Goal: Information Seeking & Learning: Find specific fact

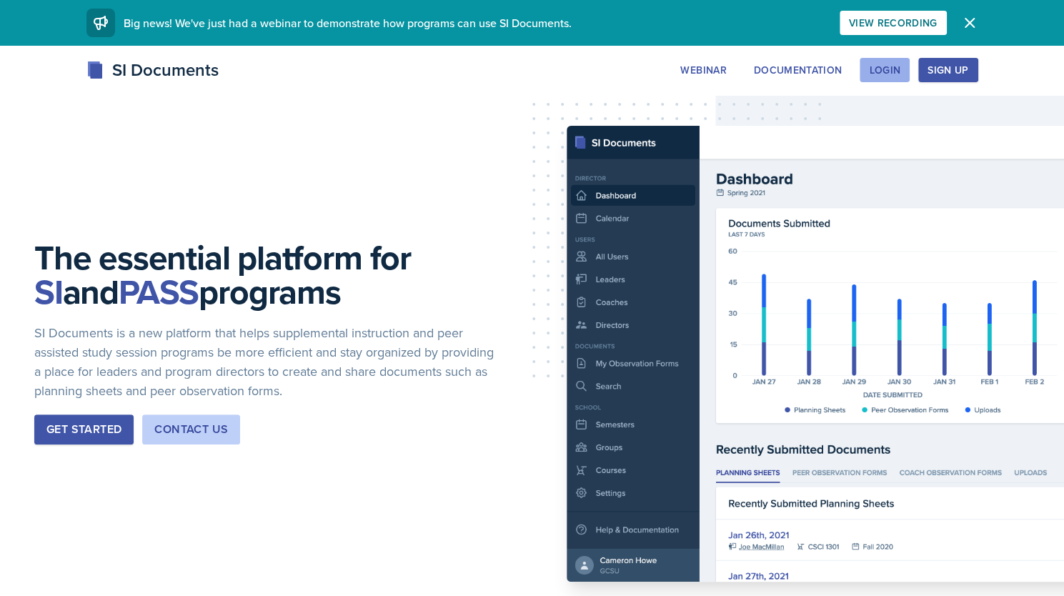
click at [876, 62] on button "Login" at bounding box center [885, 70] width 50 height 24
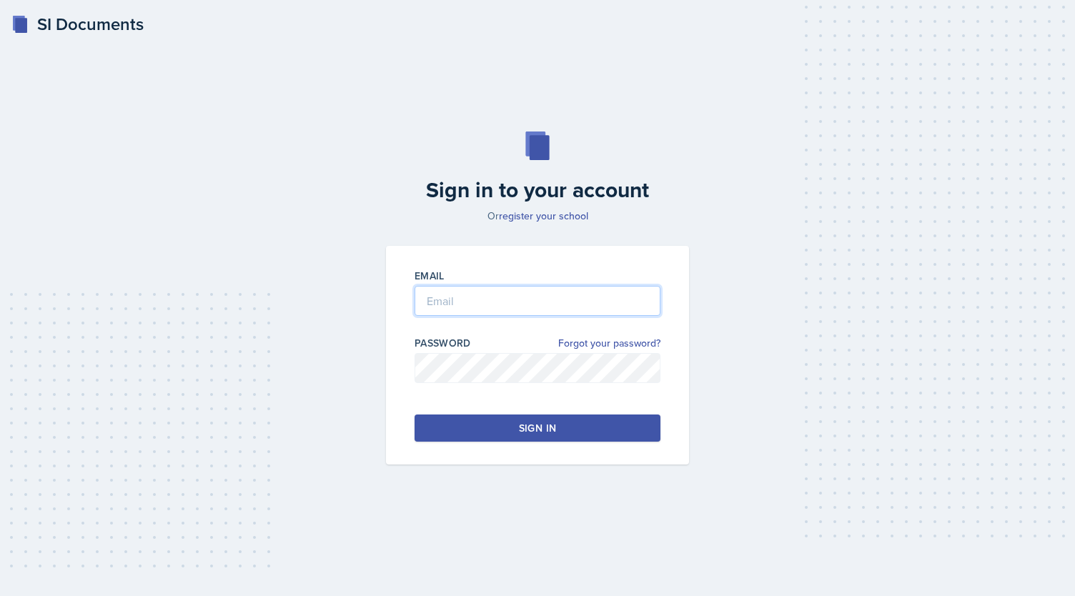
click at [565, 311] on input "email" at bounding box center [537, 301] width 246 height 30
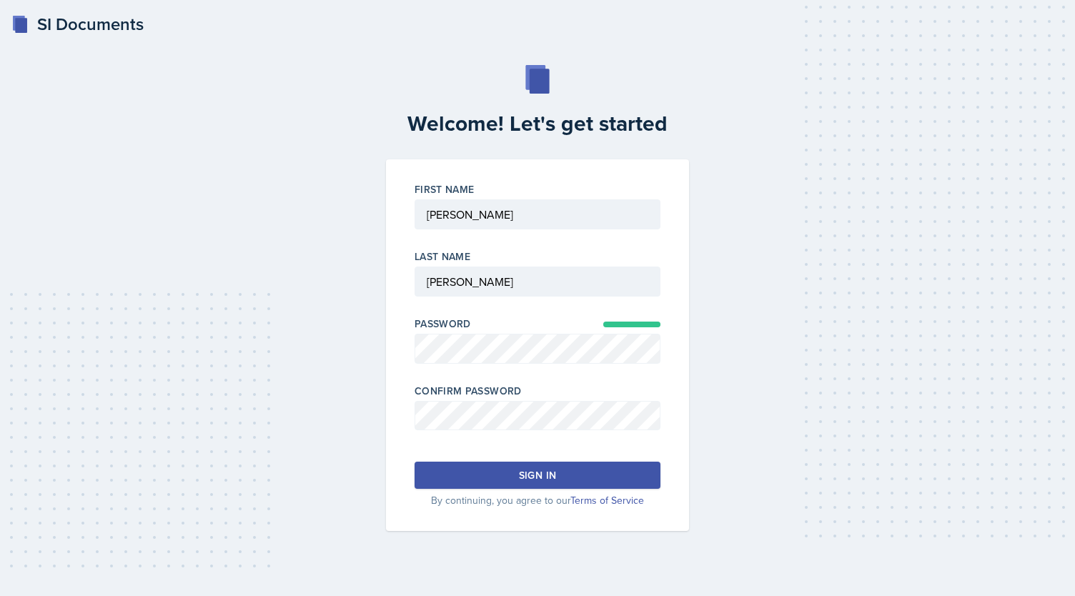
click at [525, 475] on div "Sign in" at bounding box center [537, 475] width 37 height 14
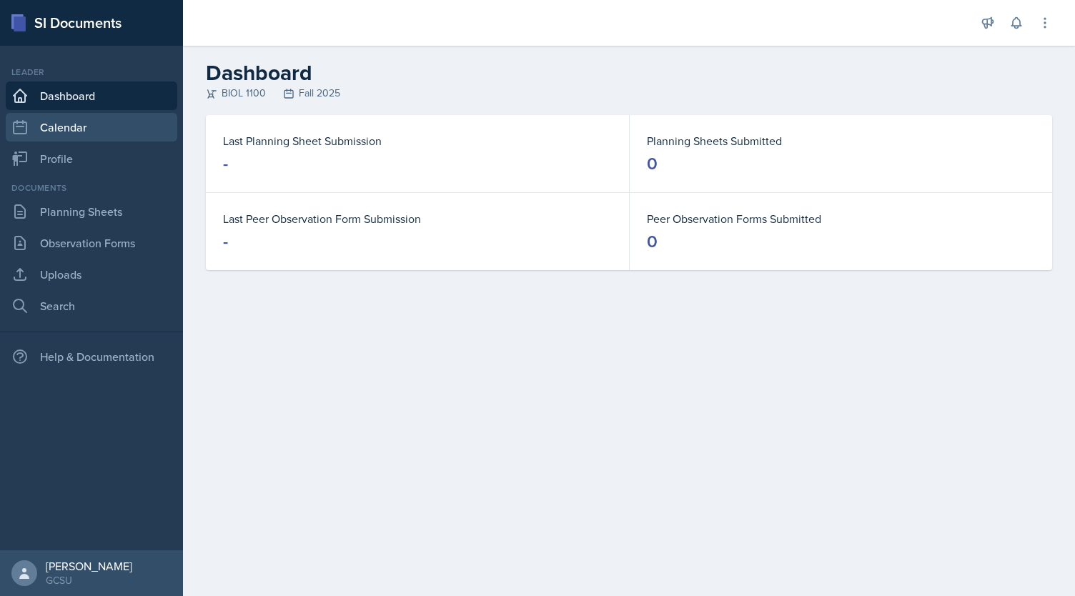
click at [106, 126] on link "Calendar" at bounding box center [92, 127] width 172 height 29
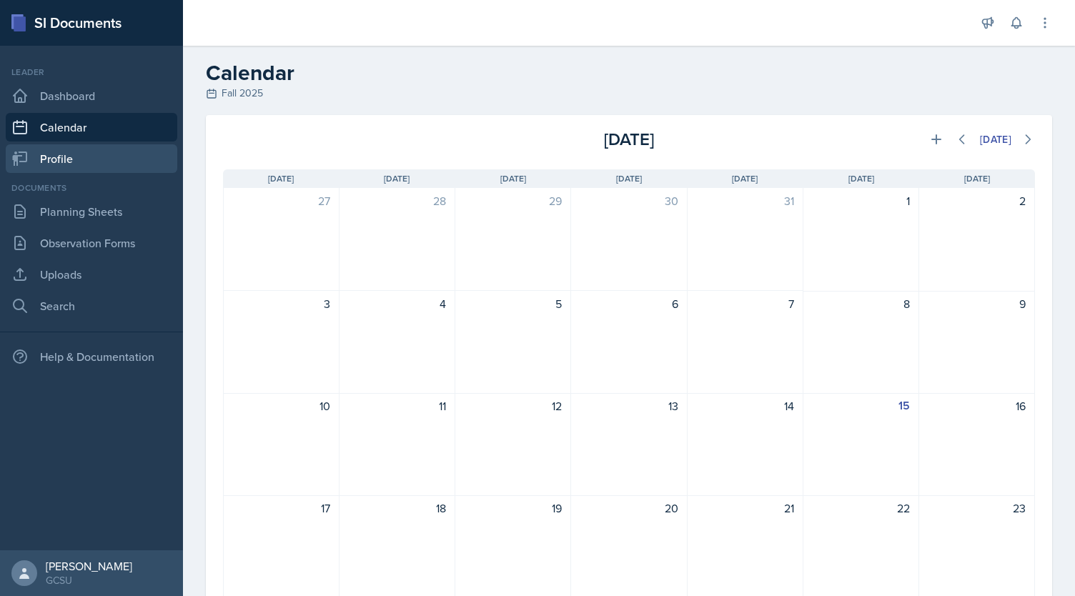
click at [86, 146] on link "Profile" at bounding box center [92, 158] width 172 height 29
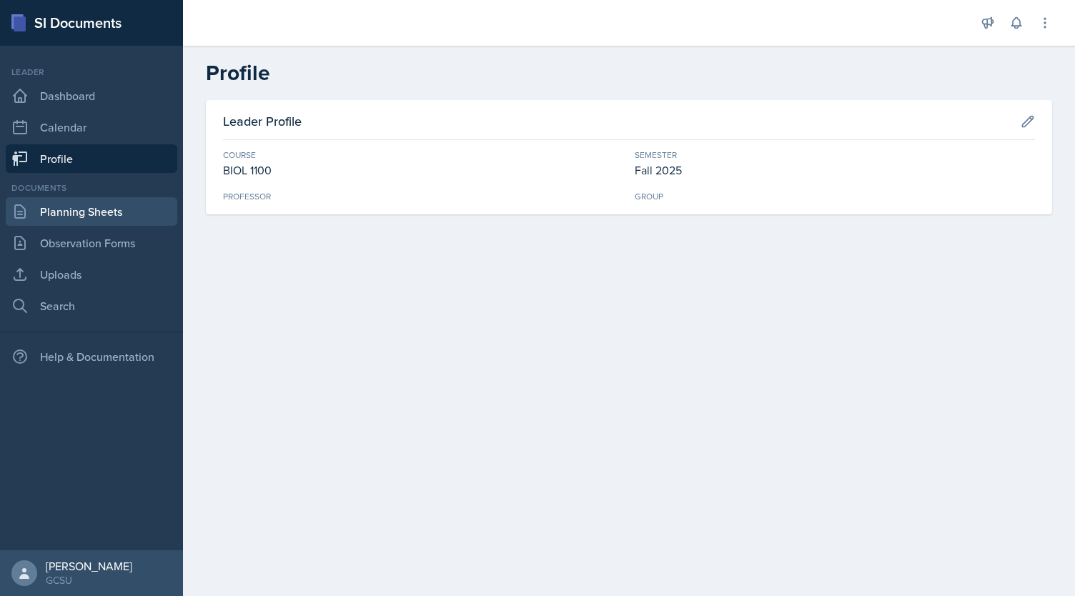
click at [94, 209] on link "Planning Sheets" at bounding box center [92, 211] width 172 height 29
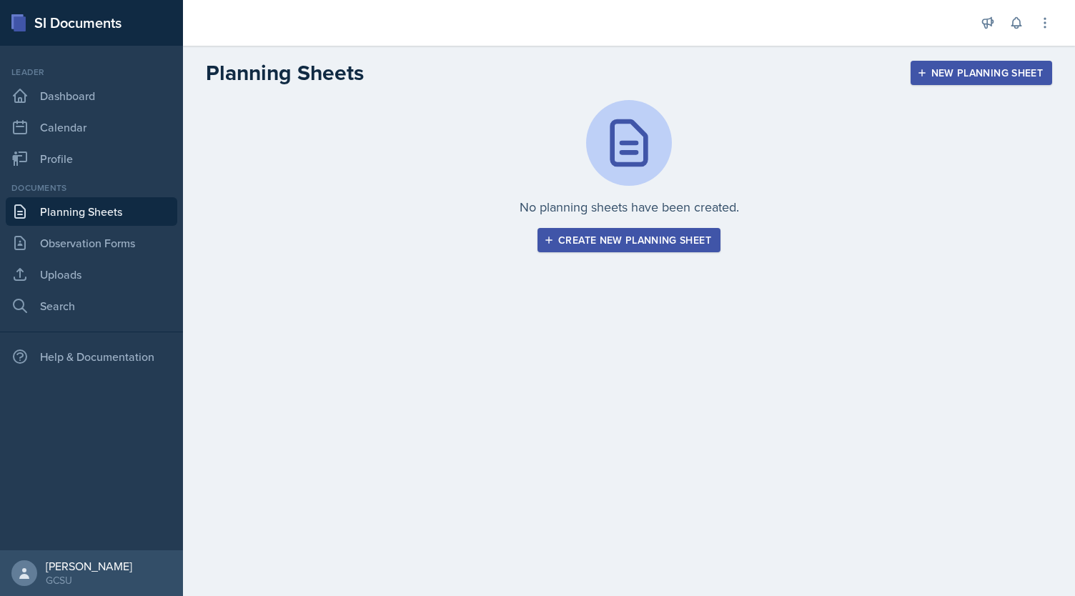
click at [600, 234] on div "Create new planning sheet" at bounding box center [629, 239] width 164 height 11
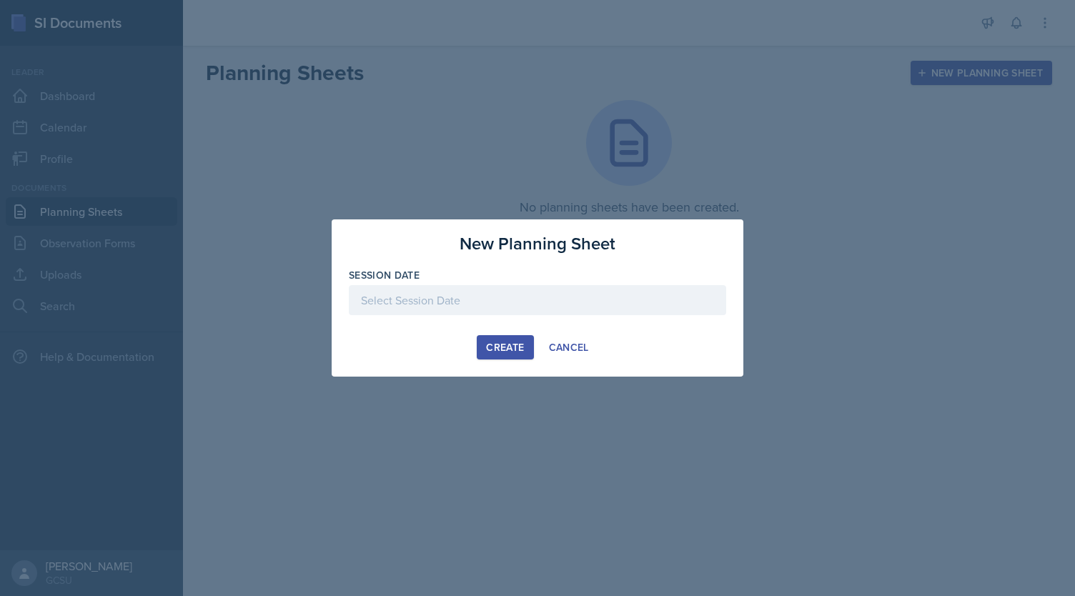
click at [494, 299] on div at bounding box center [537, 300] width 377 height 30
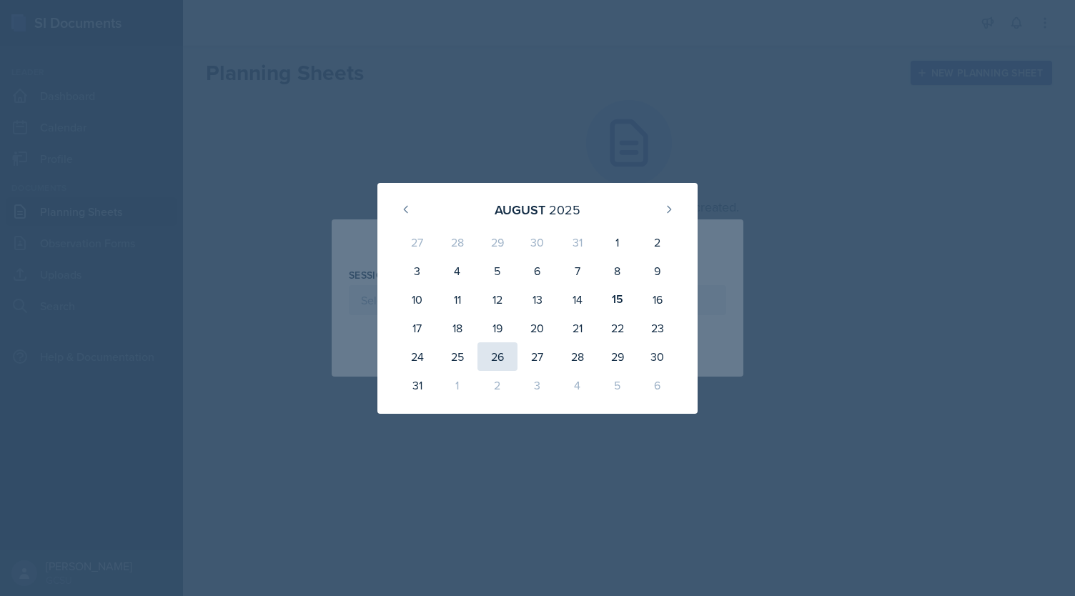
click at [500, 351] on div "26" at bounding box center [497, 356] width 40 height 29
type input "[DATE]"
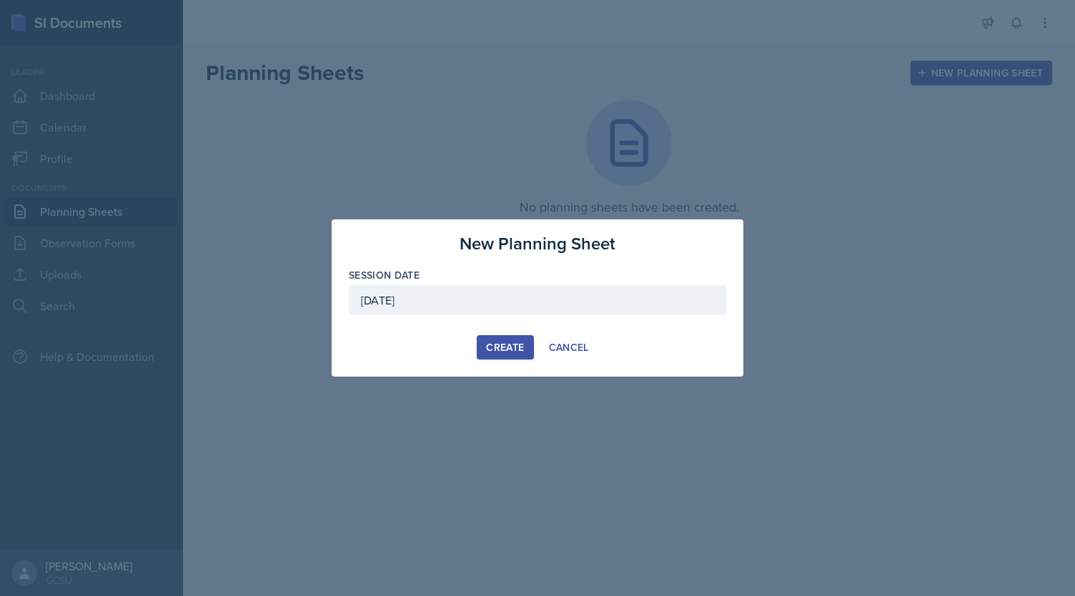
click at [502, 352] on div "Create" at bounding box center [505, 347] width 38 height 11
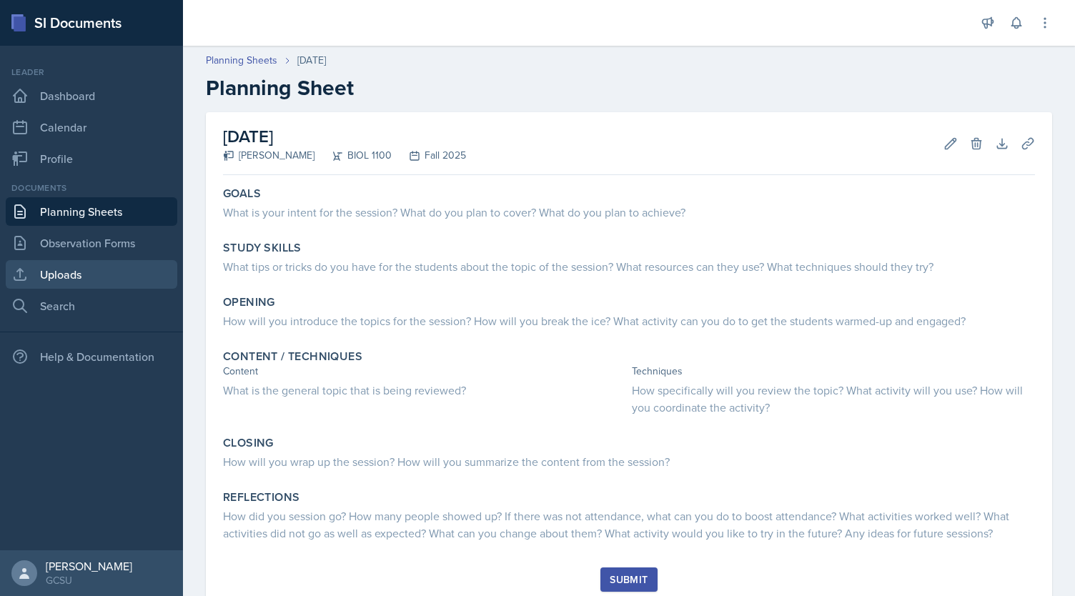
click at [65, 277] on link "Uploads" at bounding box center [92, 274] width 172 height 29
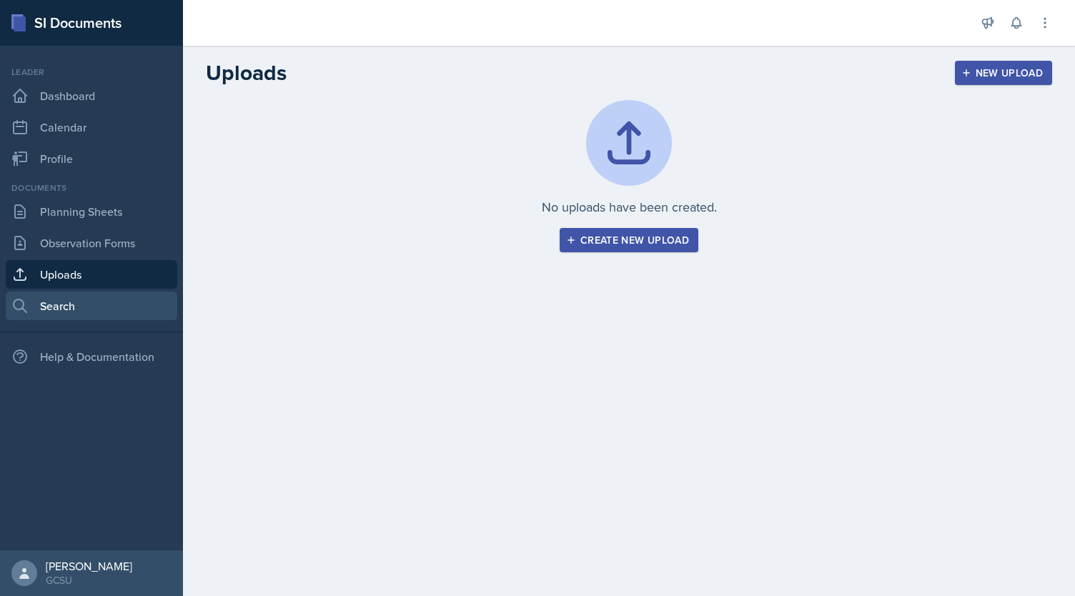
click at [71, 301] on link "Search" at bounding box center [92, 306] width 172 height 29
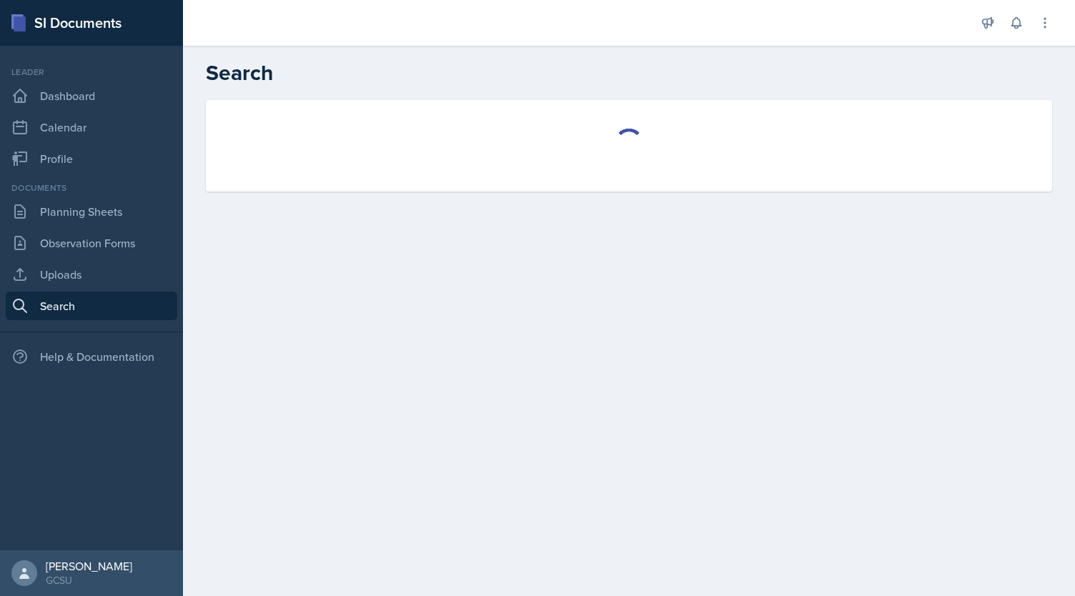
select select "all"
select select "1"
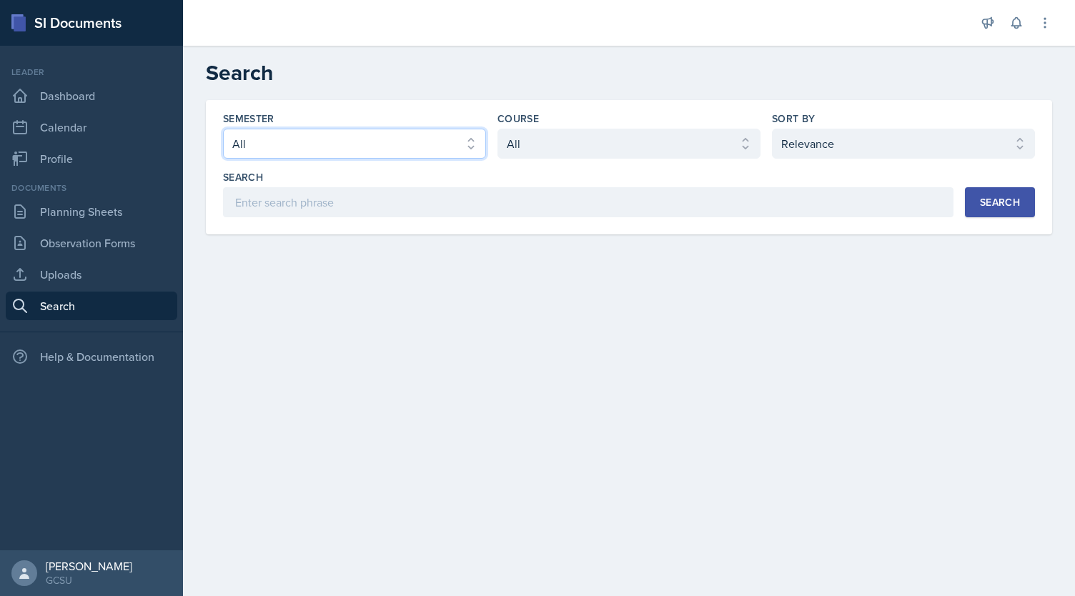
click at [419, 156] on select "Select semester All Fall 2025 Spring 2025 Fall 2024 Spring 2024 Fall 2023 Sprin…" at bounding box center [354, 144] width 263 height 30
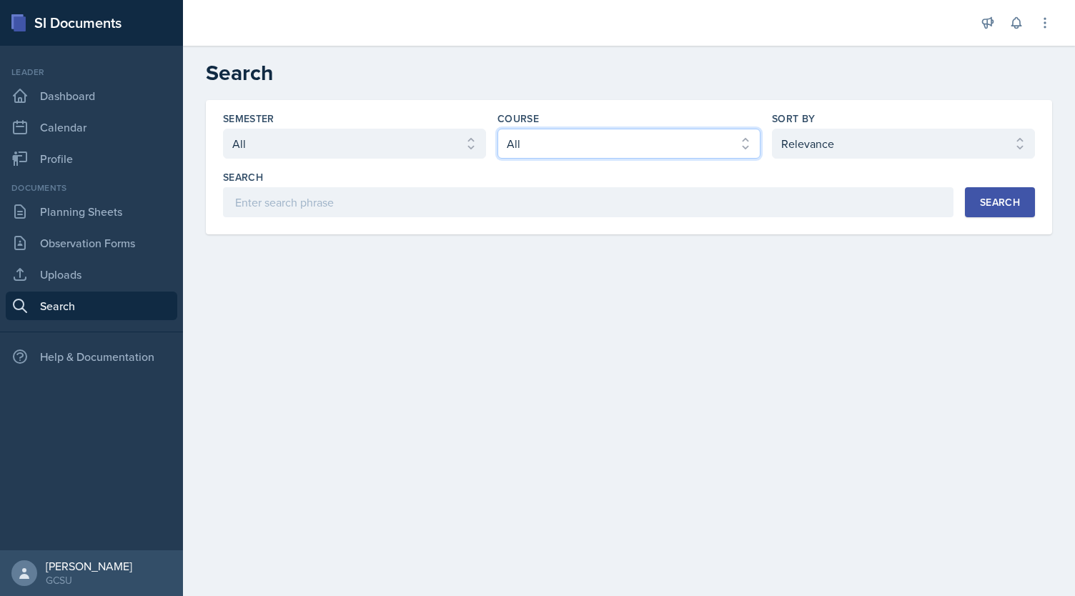
click at [542, 149] on select "Select course All ACCT 3101 ACCT 3102 ASTR 1000 BIOL 1100 BIOL 1107 BIOL 1108 B…" at bounding box center [628, 144] width 263 height 30
select select "36541d13-729a-45ef-a9cb-922687840166"
click at [497, 129] on select "Select course All ACCT 3101 ACCT 3102 ASTR 1000 BIOL 1100 BIOL 1107 BIOL 1108 B…" at bounding box center [628, 144] width 263 height 30
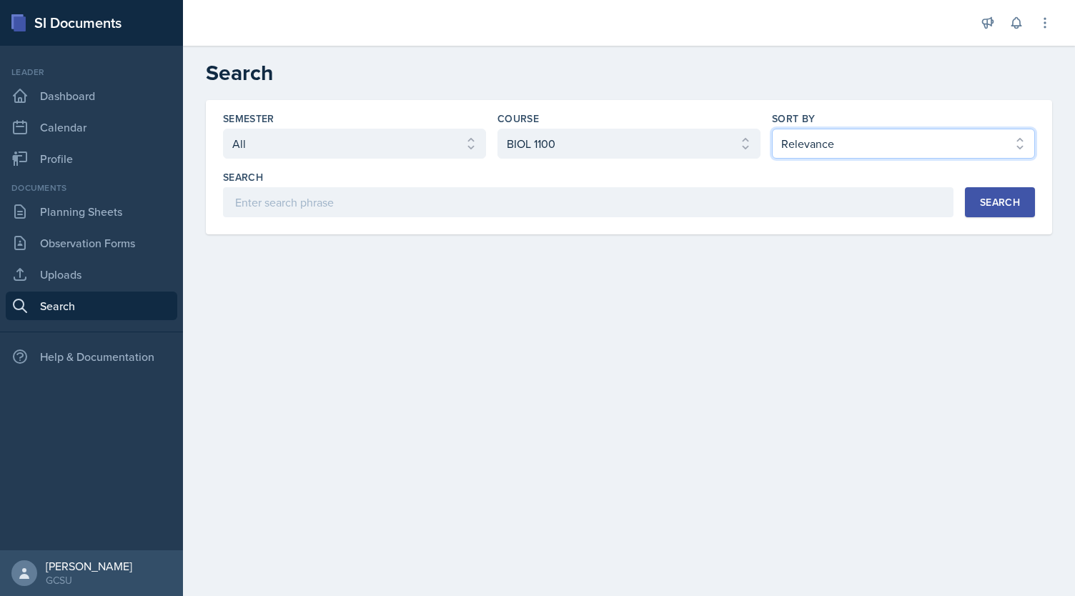
click at [871, 141] on select "Select sort by Relevance Document Date (Asc) Document Date (Desc)" at bounding box center [903, 144] width 263 height 30
click at [772, 129] on select "Select sort by Relevance Document Date (Asc) Document Date (Desc)" at bounding box center [903, 144] width 263 height 30
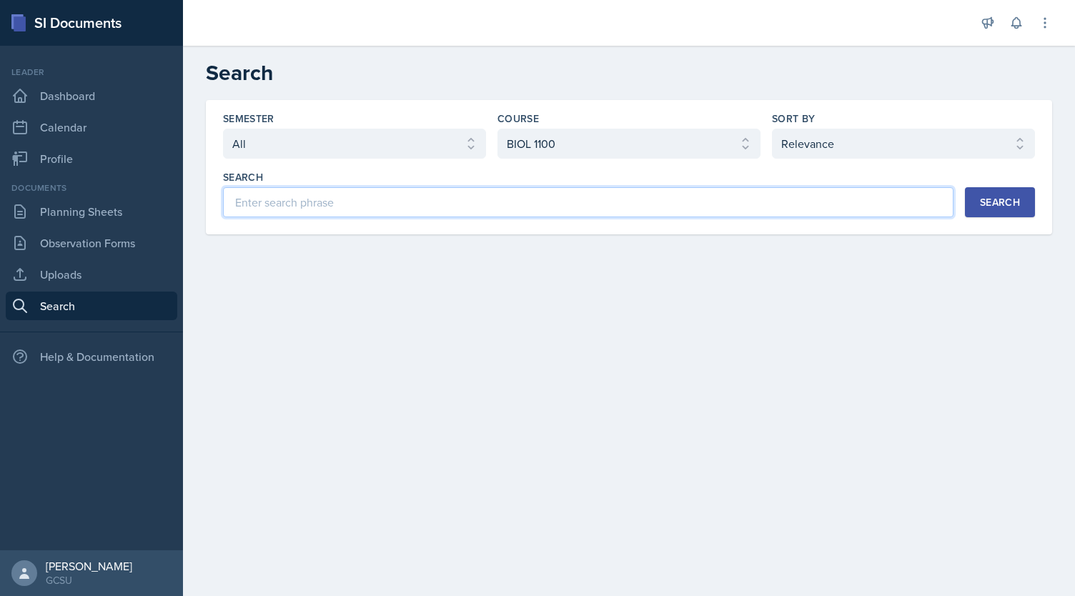
click at [725, 209] on input at bounding box center [588, 202] width 730 height 30
type input "dna"
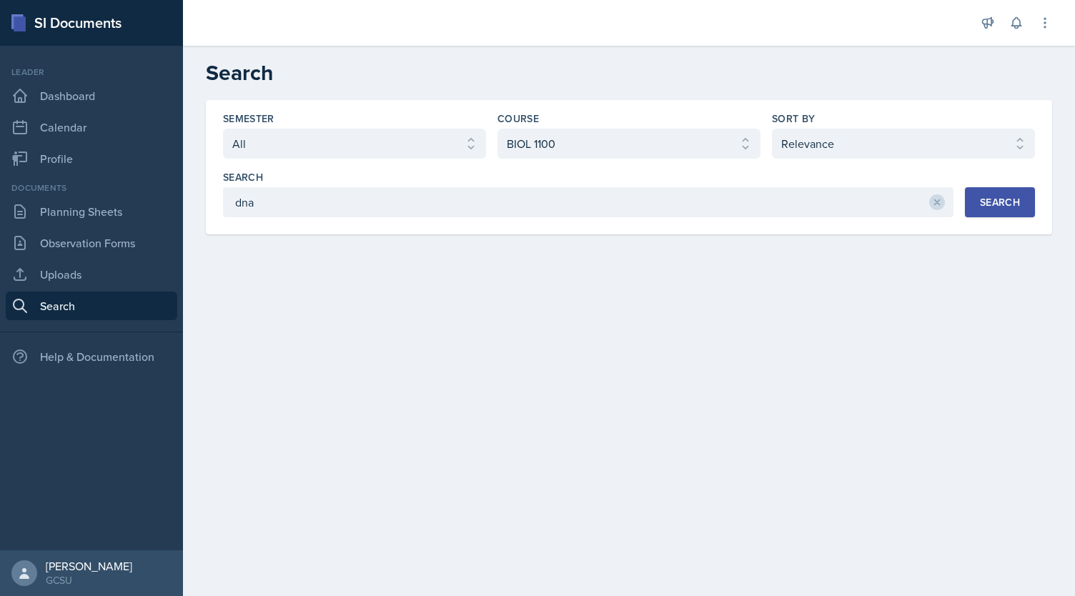
click at [1010, 202] on div "Search" at bounding box center [1000, 202] width 40 height 11
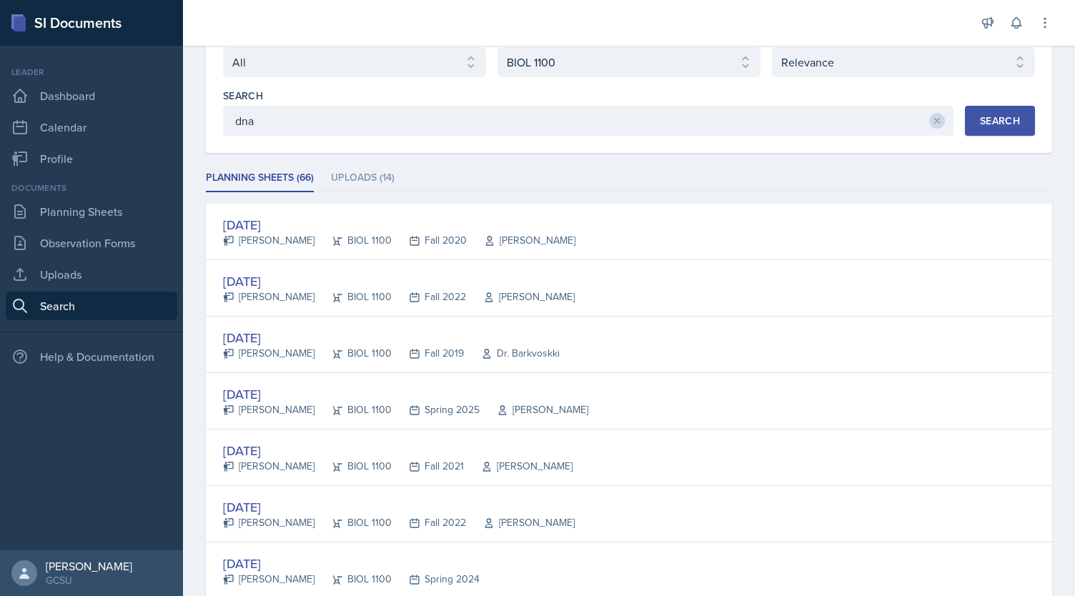
scroll to position [106, 0]
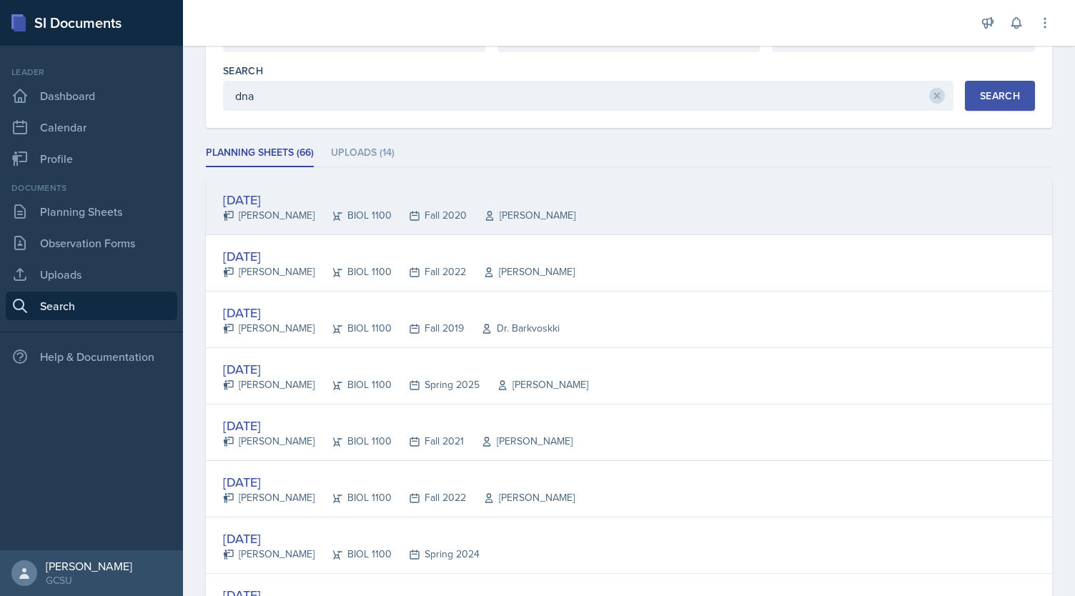
click at [279, 199] on div "[DATE]" at bounding box center [399, 199] width 352 height 19
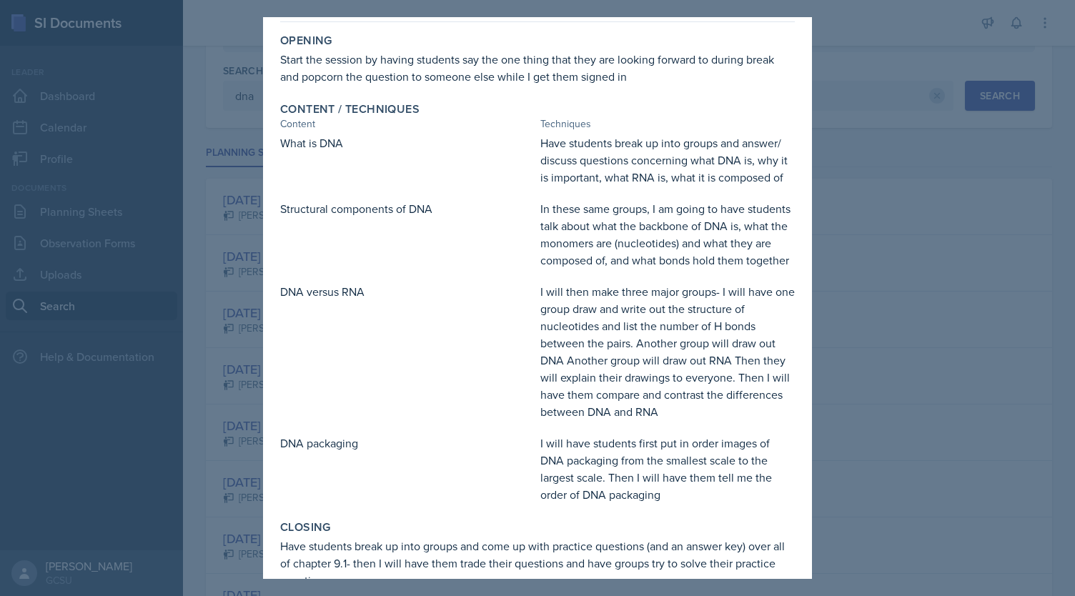
scroll to position [0, 0]
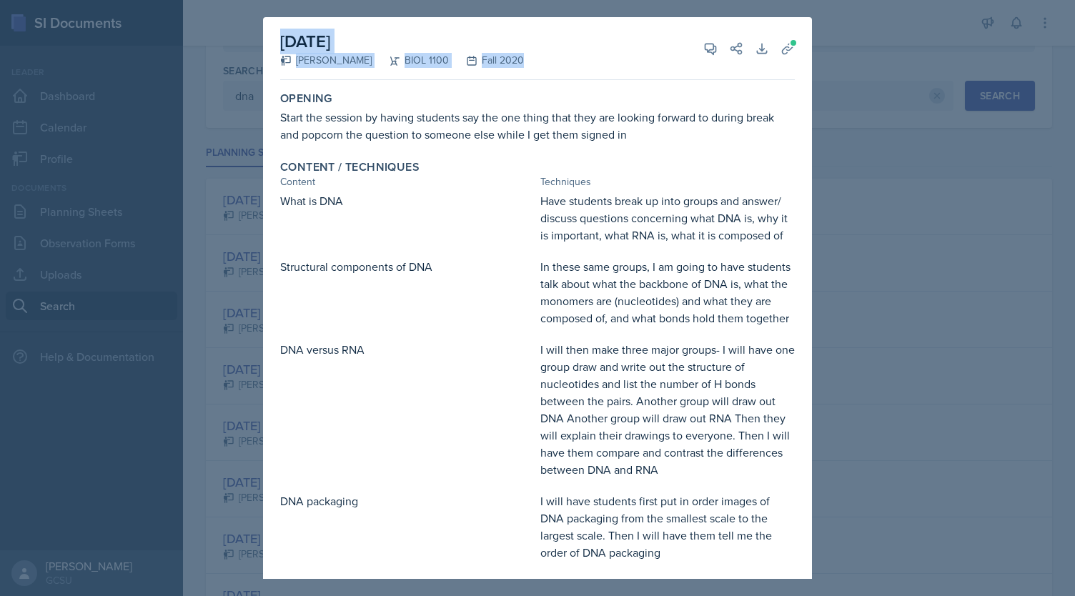
drag, startPoint x: 812, startPoint y: 180, endPoint x: 801, endPoint y: 21, distance: 159.7
click at [801, 21] on div "[DATE] [PERSON_NAME] BIOL 1100 Fall 2020 View Comments Comments Send Share Down…" at bounding box center [537, 298] width 1075 height 596
click at [527, 74] on div "[DATE] [PERSON_NAME] BIOL 1100 Fall 2020 View Comments Comments Send Share Down…" at bounding box center [537, 48] width 515 height 63
click at [815, 227] on div at bounding box center [537, 298] width 1075 height 596
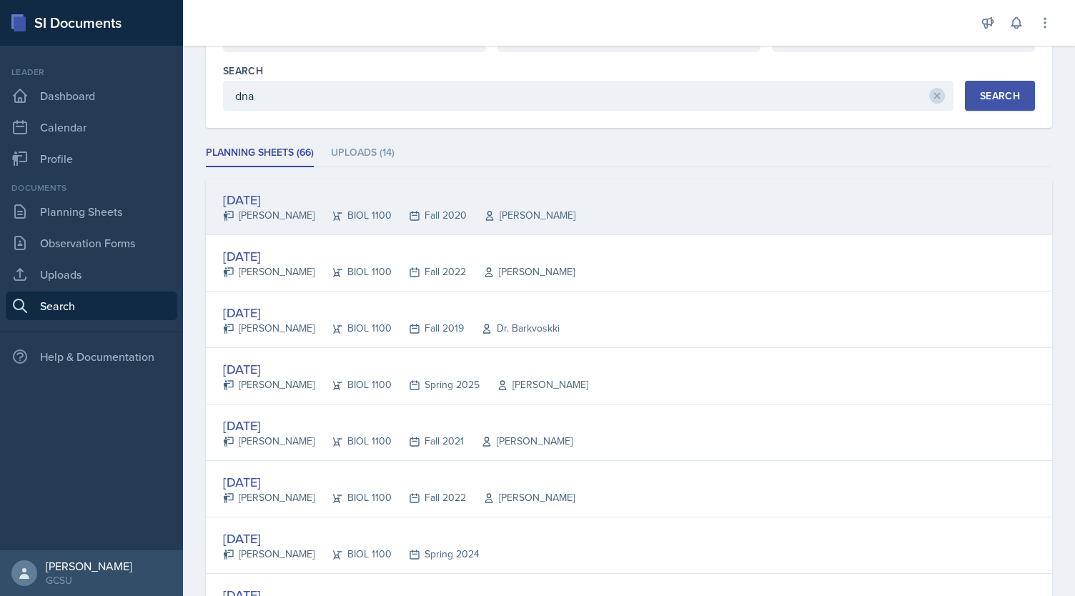
click at [266, 193] on div "[DATE]" at bounding box center [399, 199] width 352 height 19
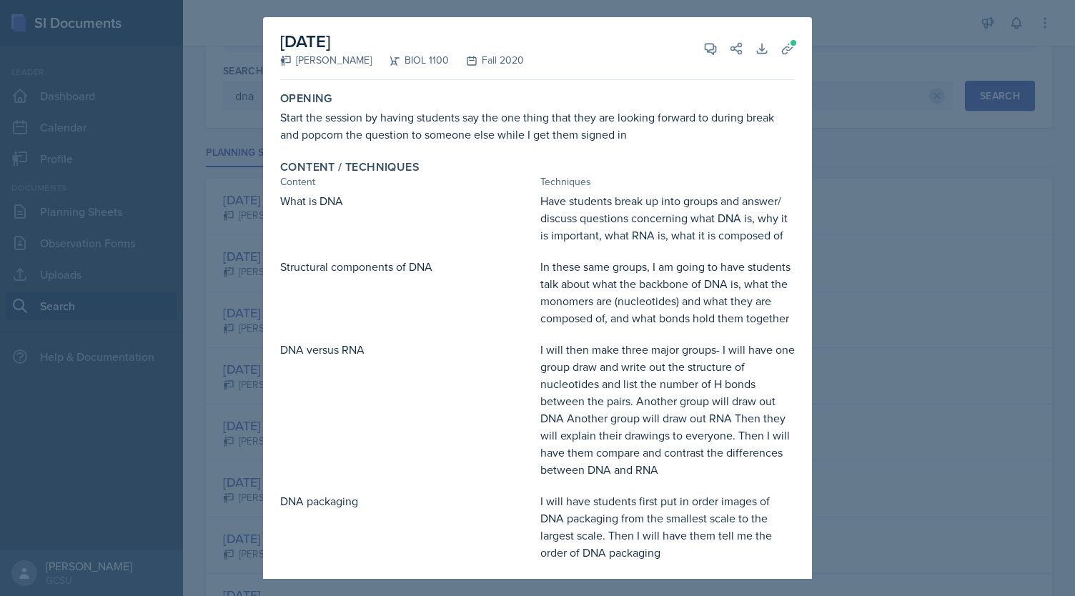
click at [872, 161] on div at bounding box center [537, 298] width 1075 height 596
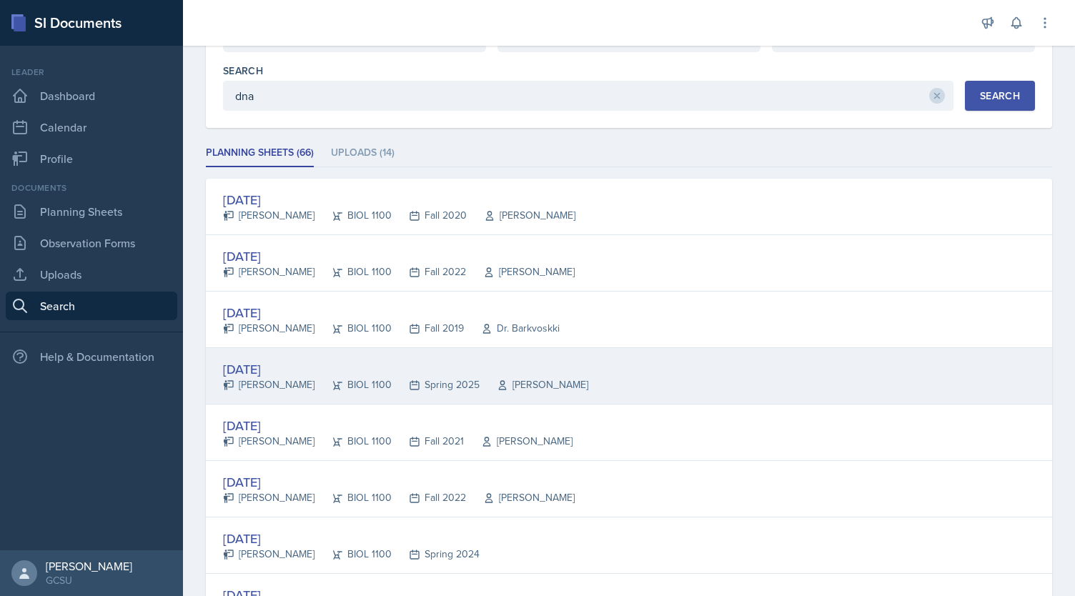
click at [269, 365] on div "[DATE]" at bounding box center [405, 368] width 365 height 19
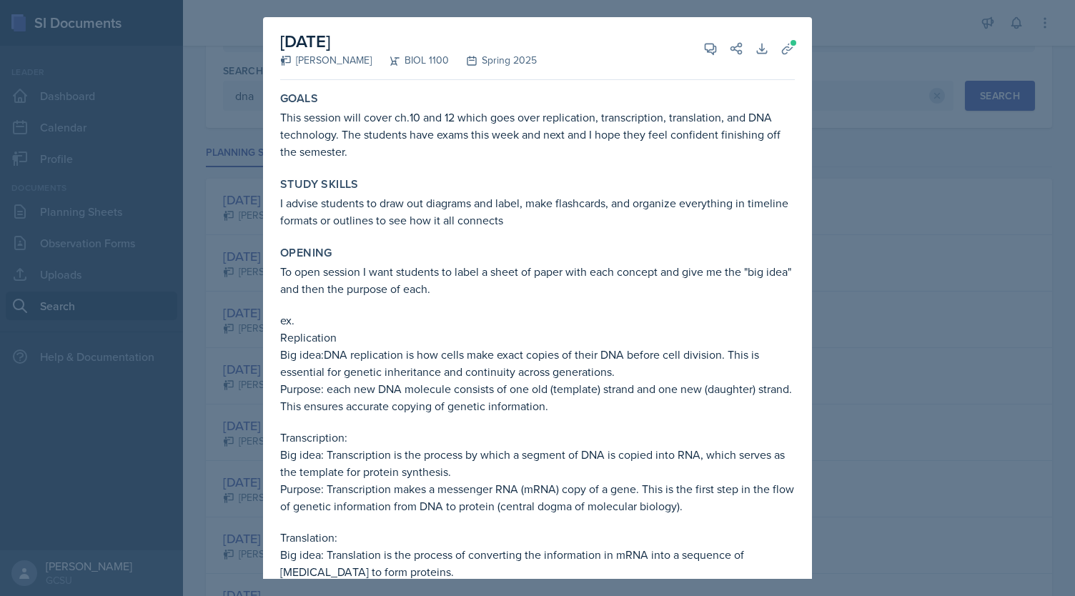
click at [948, 166] on div at bounding box center [537, 298] width 1075 height 596
